Goal: Transaction & Acquisition: Book appointment/travel/reservation

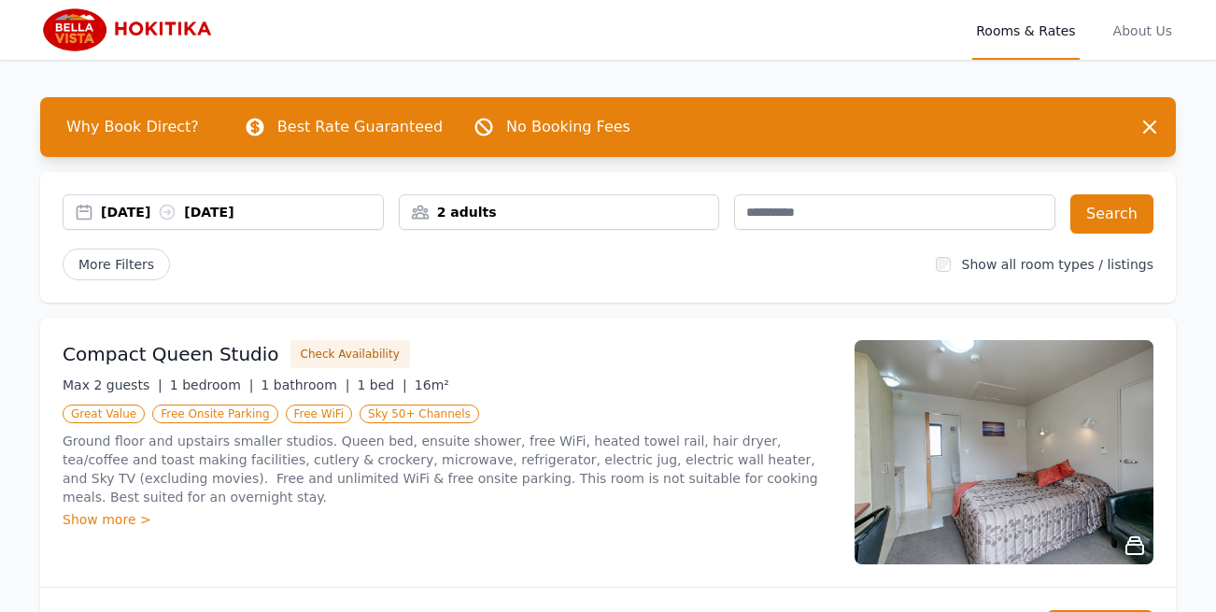
click at [93, 208] on div "[DATE] [DATE]" at bounding box center [223, 212] width 319 height 19
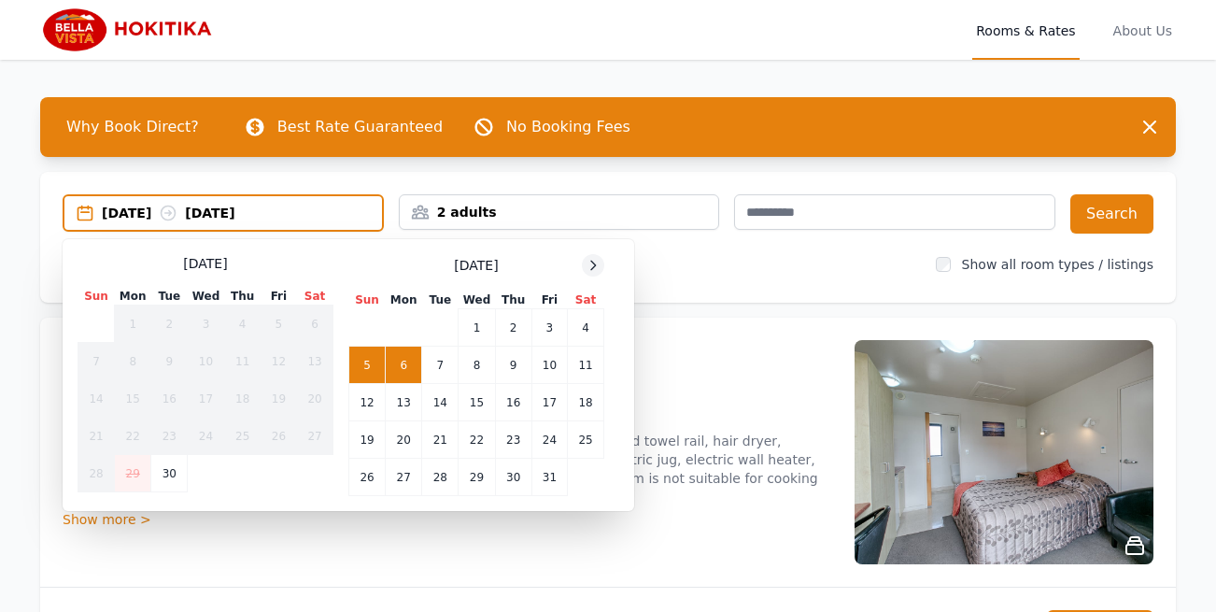
click at [591, 268] on icon at bounding box center [593, 265] width 15 height 15
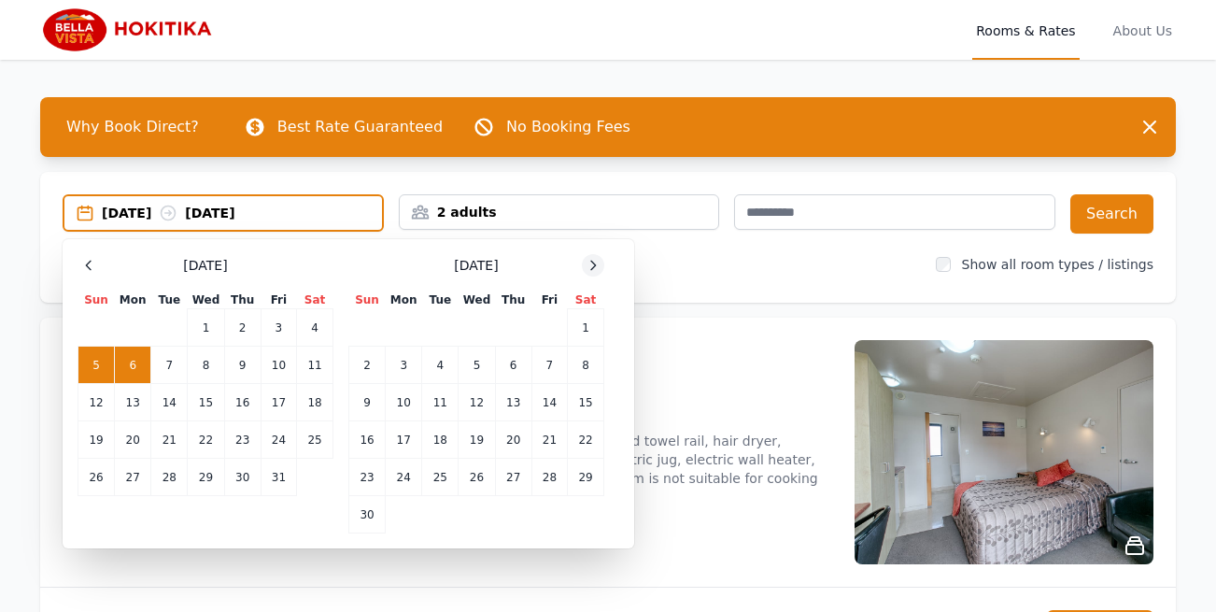
click at [591, 268] on icon at bounding box center [593, 265] width 15 height 15
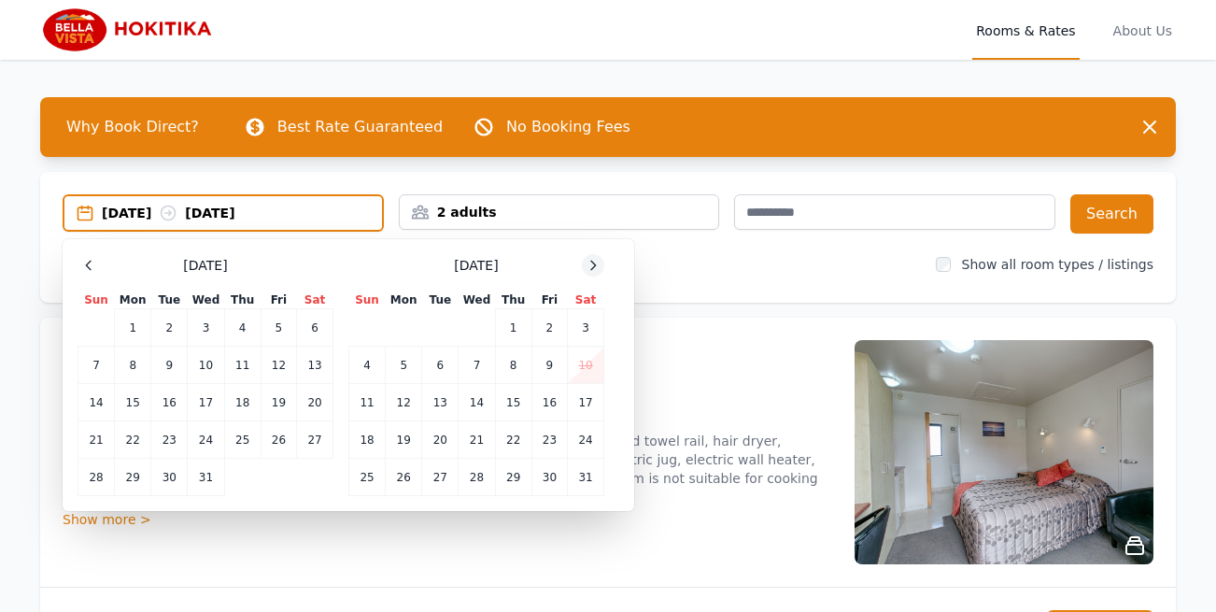
click at [591, 268] on icon at bounding box center [593, 265] width 15 height 15
click at [552, 324] on td "6" at bounding box center [548, 327] width 35 height 37
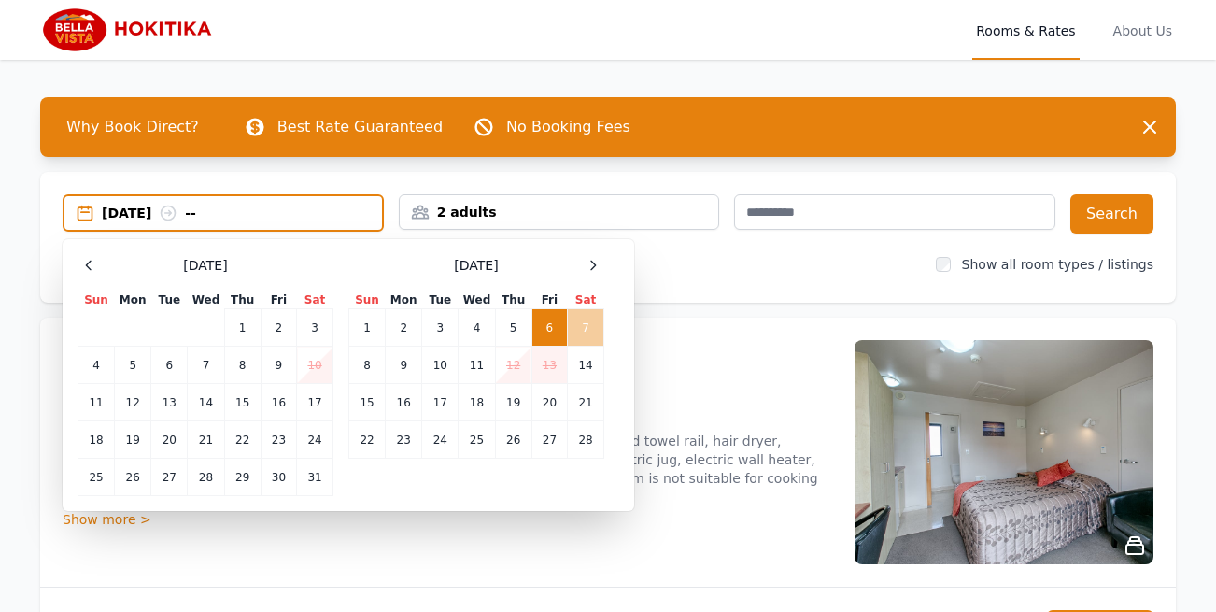
click at [582, 332] on td "7" at bounding box center [586, 327] width 36 height 37
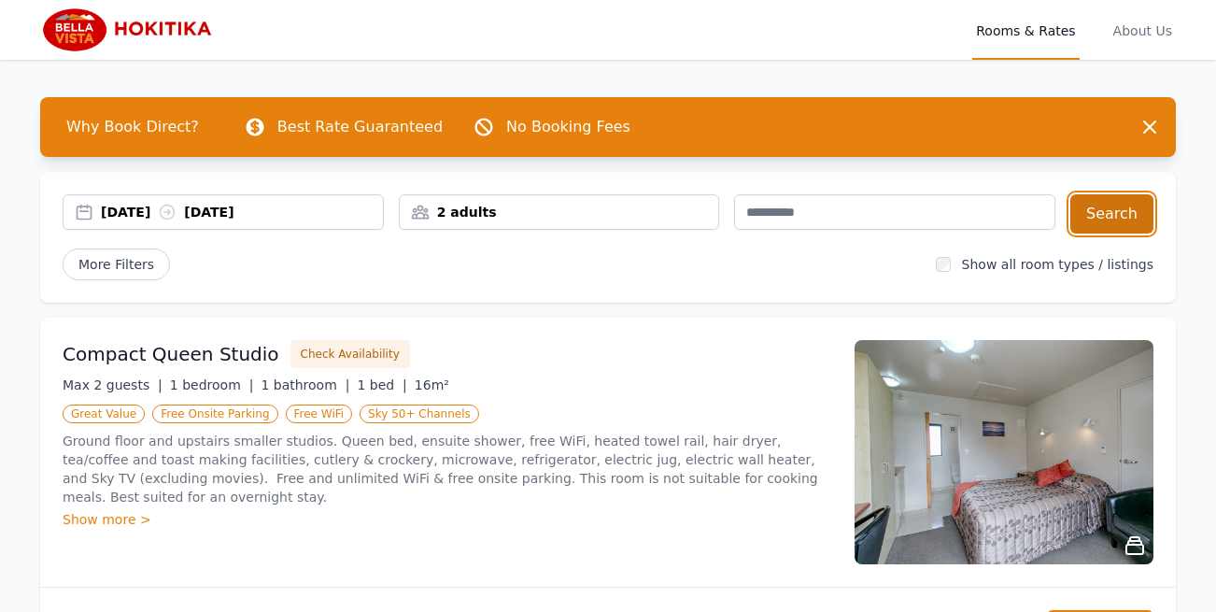
click at [1110, 208] on button "Search" at bounding box center [1111, 213] width 83 height 39
